Goal: Task Accomplishment & Management: Use online tool/utility

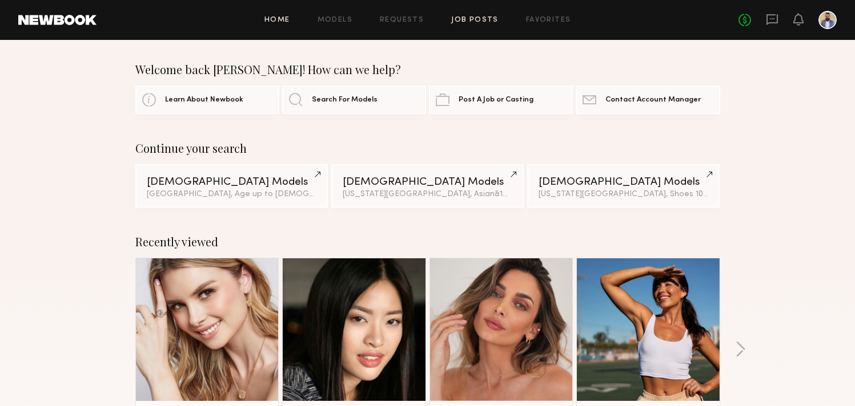
click at [480, 22] on link "Job Posts" at bounding box center [474, 20] width 47 height 7
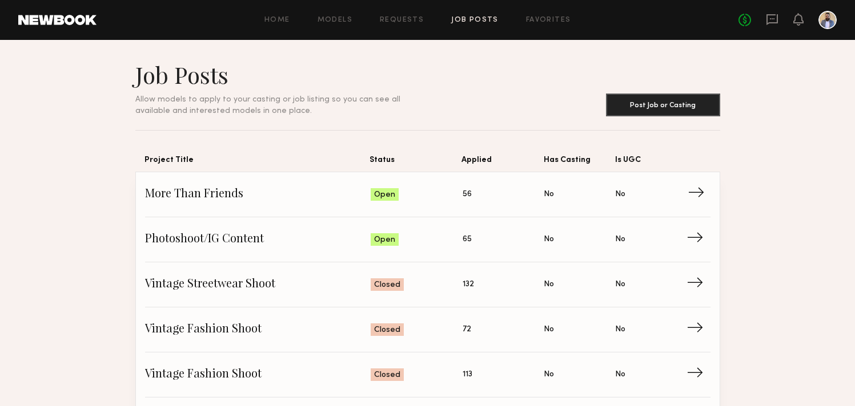
click at [357, 196] on span "More Than Friends" at bounding box center [258, 194] width 226 height 17
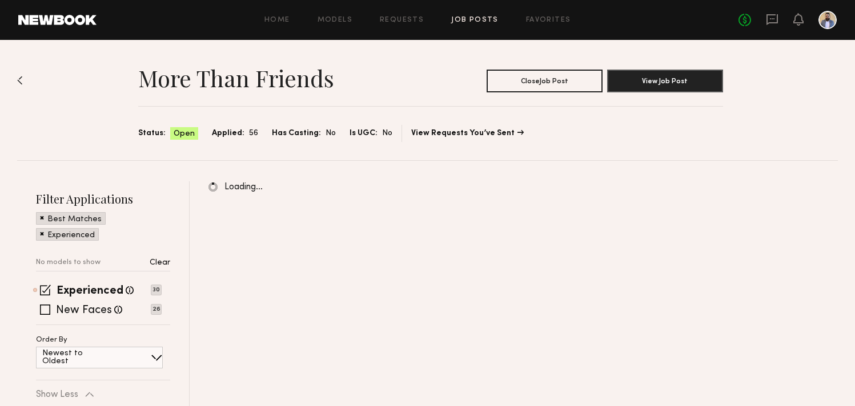
click at [38, 221] on div "Best Matches" at bounding box center [71, 218] width 70 height 13
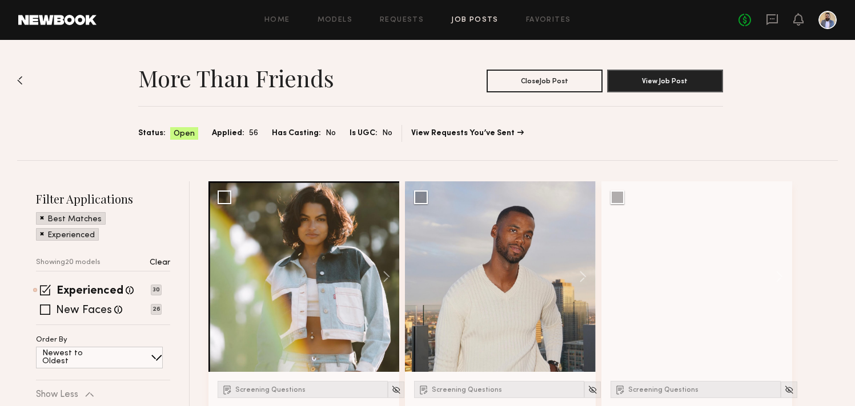
click at [40, 220] on span at bounding box center [42, 217] width 4 height 10
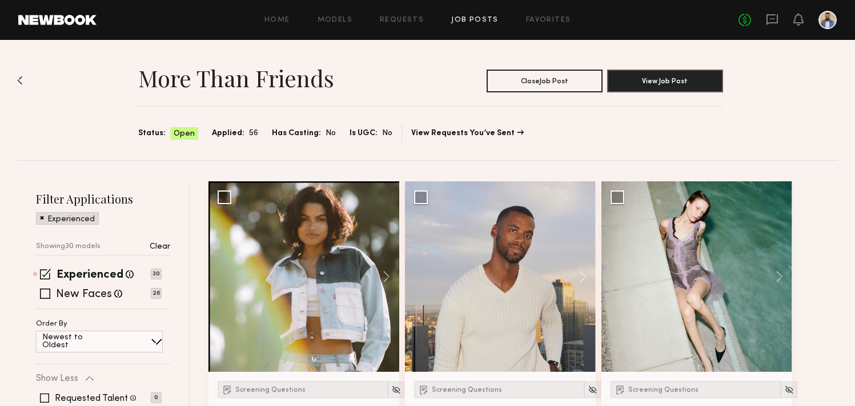
click at [40, 220] on span at bounding box center [42, 217] width 4 height 10
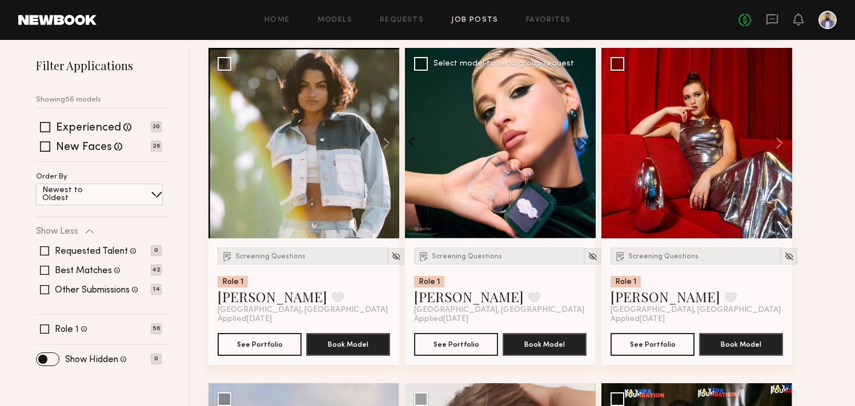
scroll to position [143, 0]
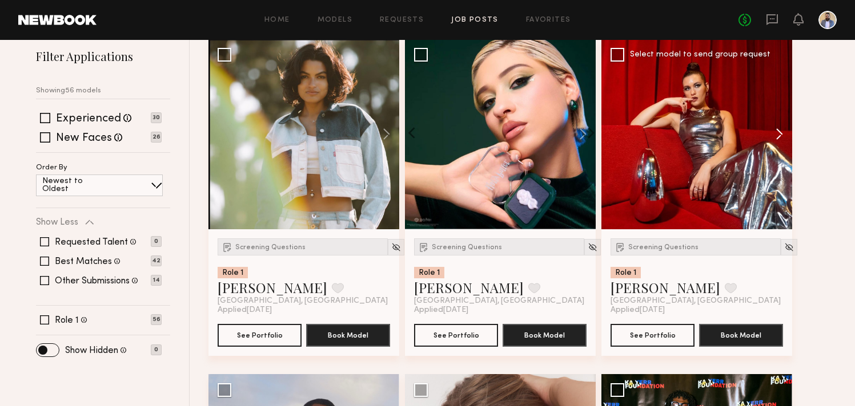
click at [784, 130] on button at bounding box center [773, 134] width 37 height 191
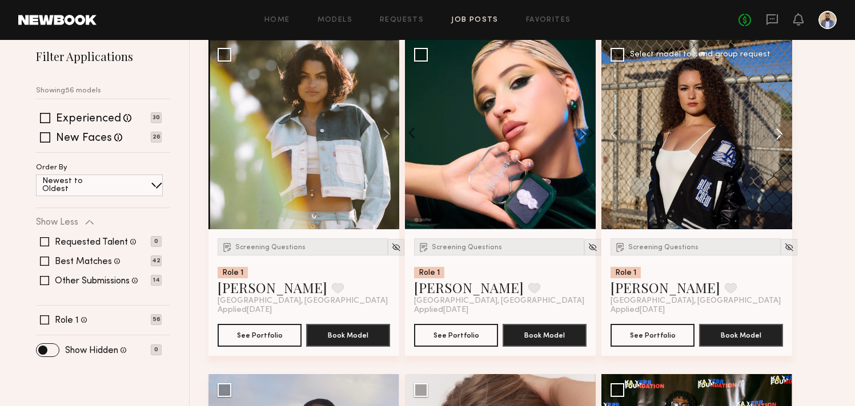
click at [784, 130] on button at bounding box center [773, 134] width 37 height 191
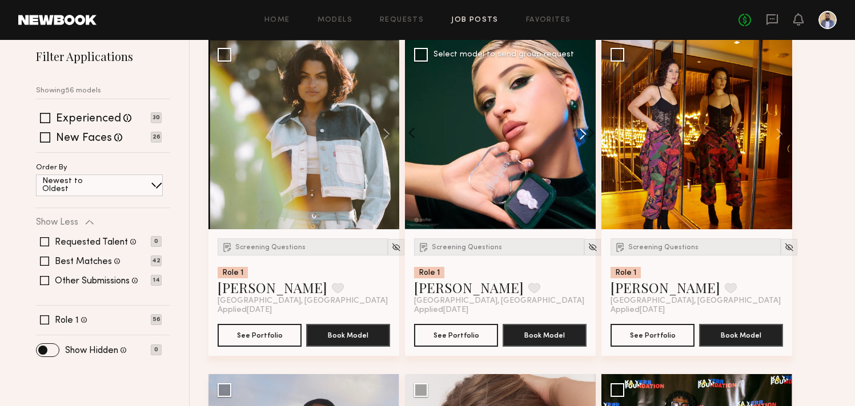
click at [582, 131] on button at bounding box center [577, 134] width 37 height 191
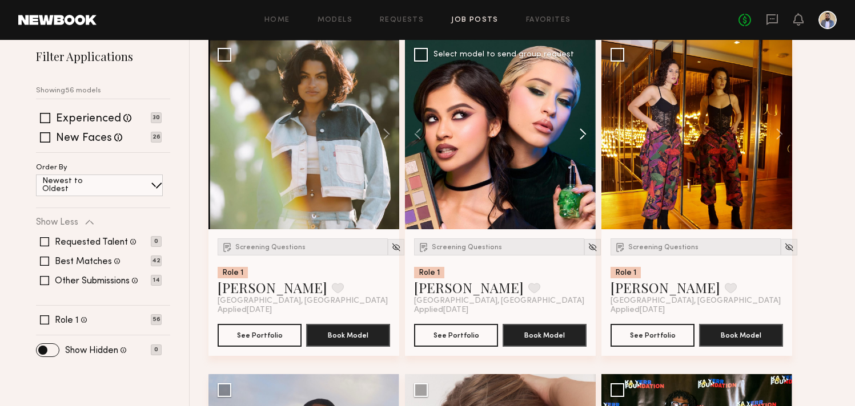
click at [582, 131] on button at bounding box center [577, 134] width 37 height 191
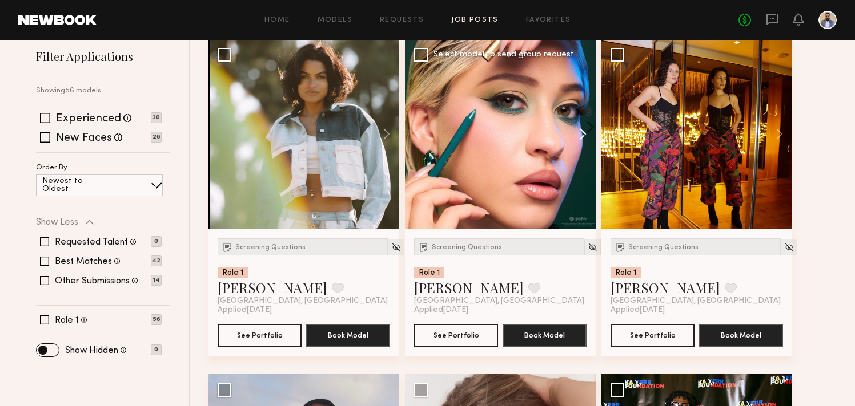
click at [582, 131] on button at bounding box center [577, 134] width 37 height 191
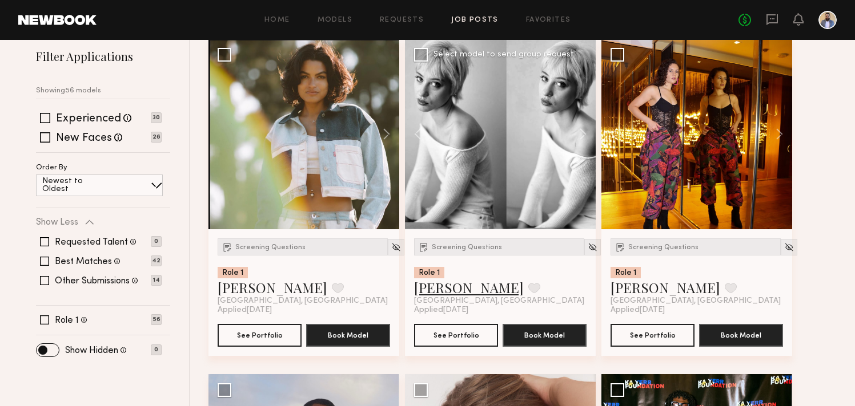
click at [443, 289] on link "Cole J." at bounding box center [469, 288] width 110 height 18
